Goal: Task Accomplishment & Management: Use online tool/utility

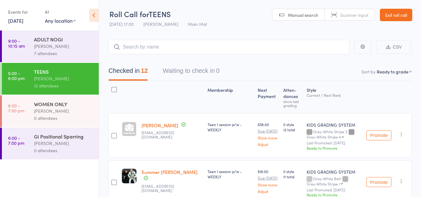
click at [58, 116] on div "0 attendees" at bounding box center [63, 118] width 59 height 7
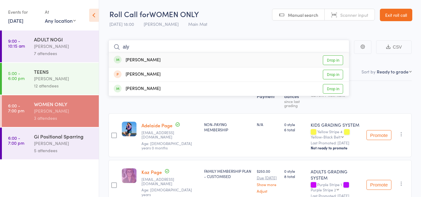
type input "aly"
click at [331, 58] on link "Drop in" at bounding box center [333, 60] width 20 height 10
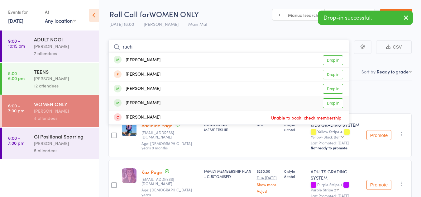
type input "rach"
click at [331, 102] on link "Drop in" at bounding box center [333, 103] width 20 height 10
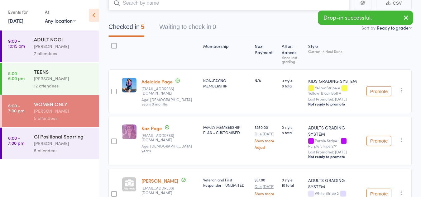
scroll to position [14, 0]
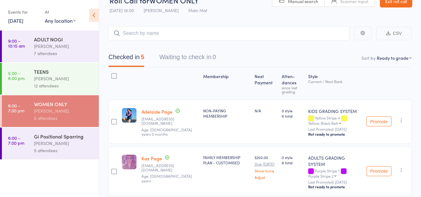
click at [45, 145] on div "[PERSON_NAME]" at bounding box center [63, 143] width 59 height 7
